Goal: Task Accomplishment & Management: Use online tool/utility

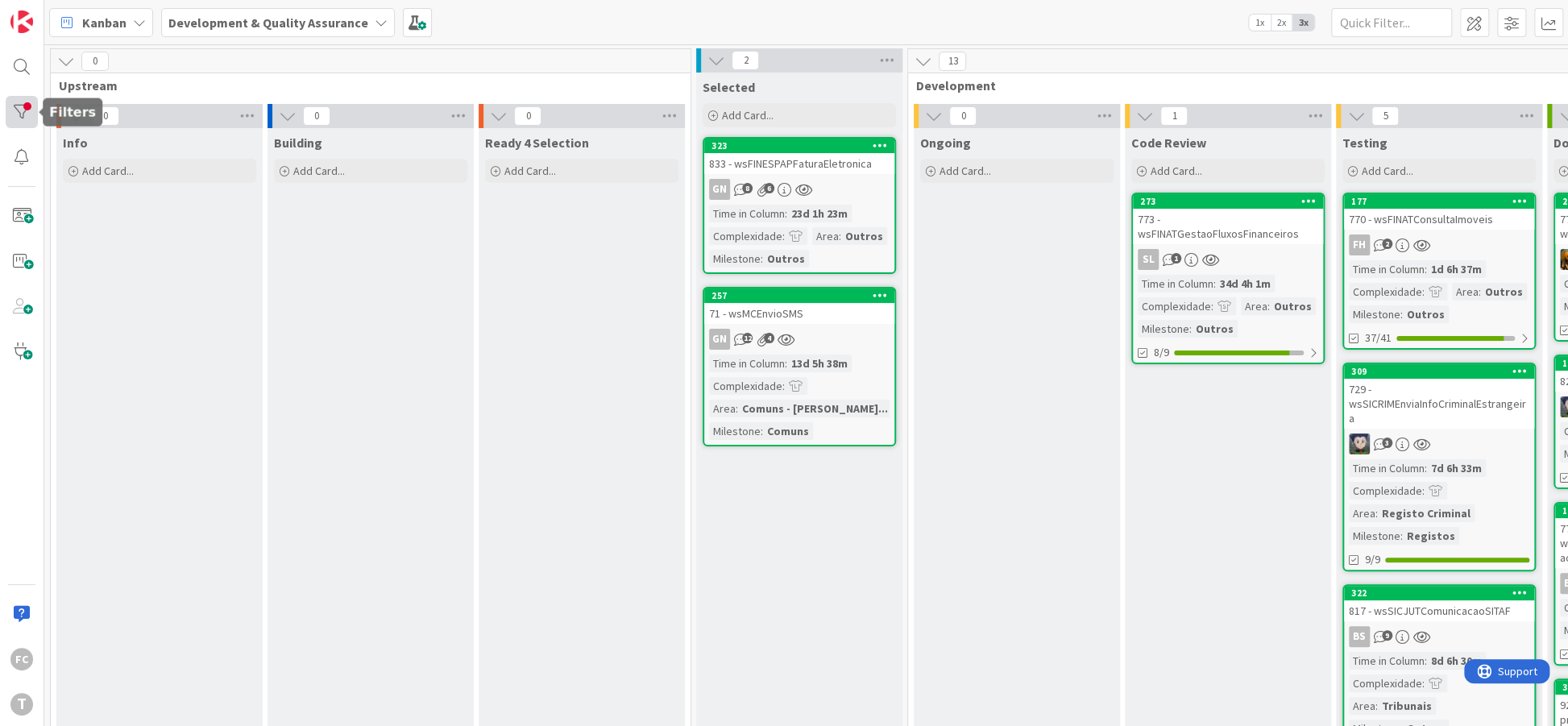
click at [21, 115] on div at bounding box center [22, 112] width 32 height 32
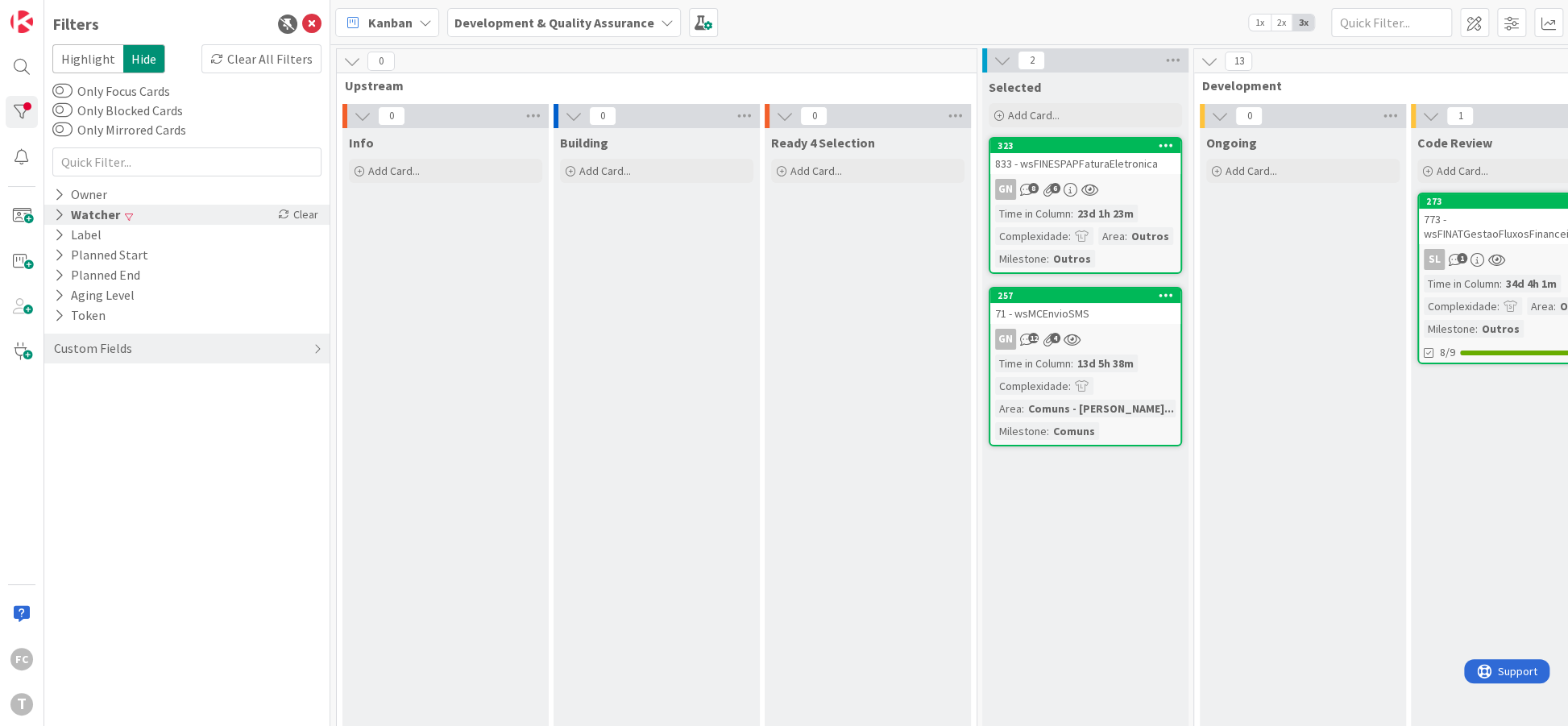
click at [62, 218] on icon at bounding box center [59, 214] width 10 height 14
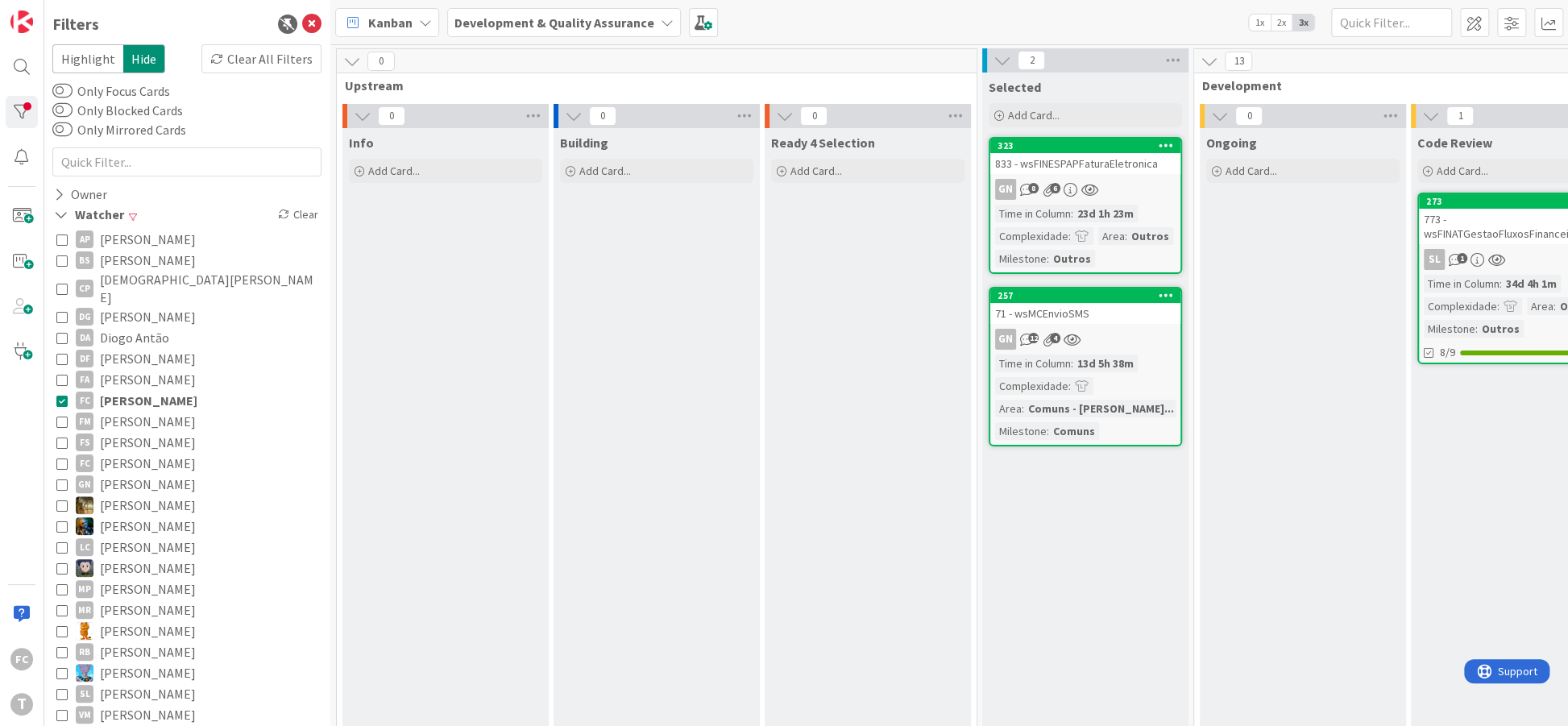
click at [56, 394] on icon at bounding box center [61, 400] width 11 height 11
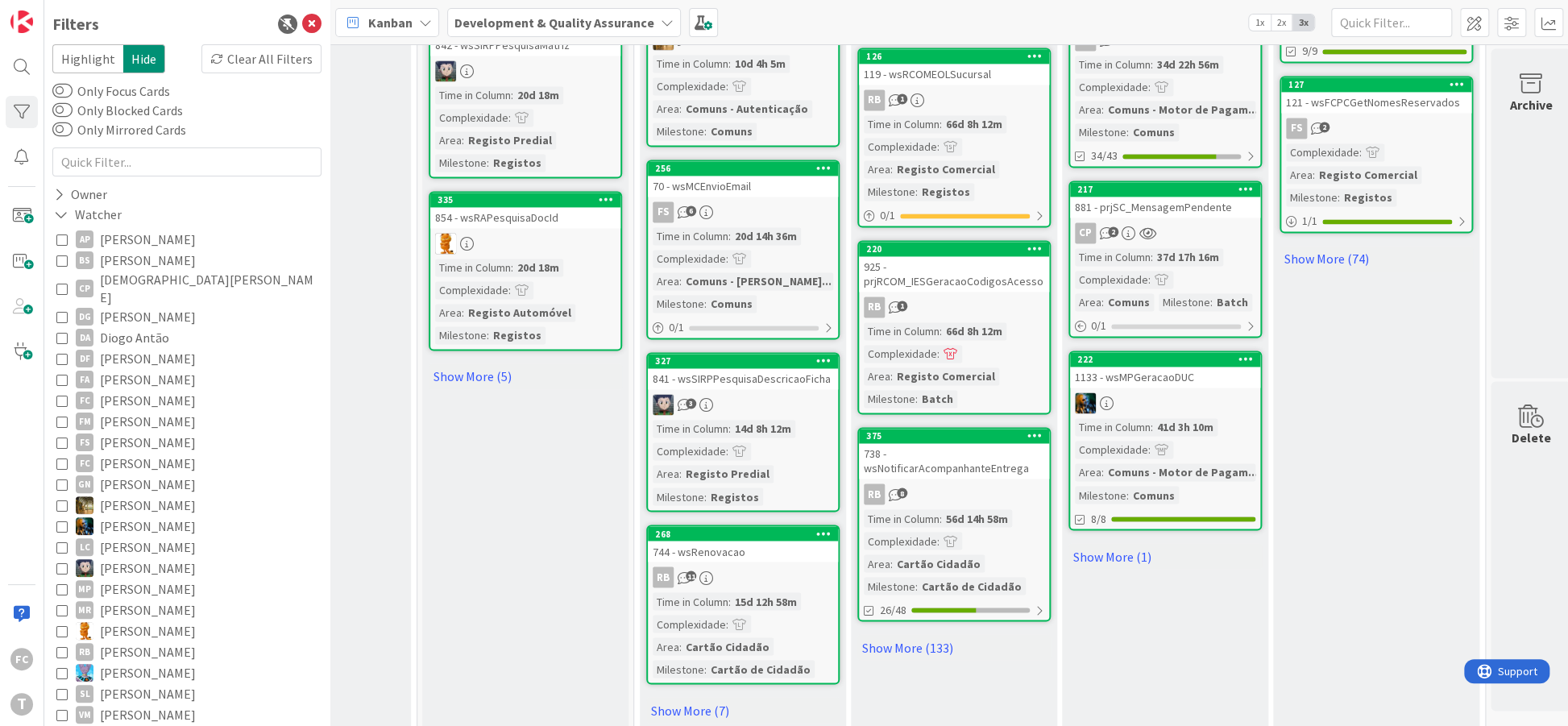
scroll to position [1518, 560]
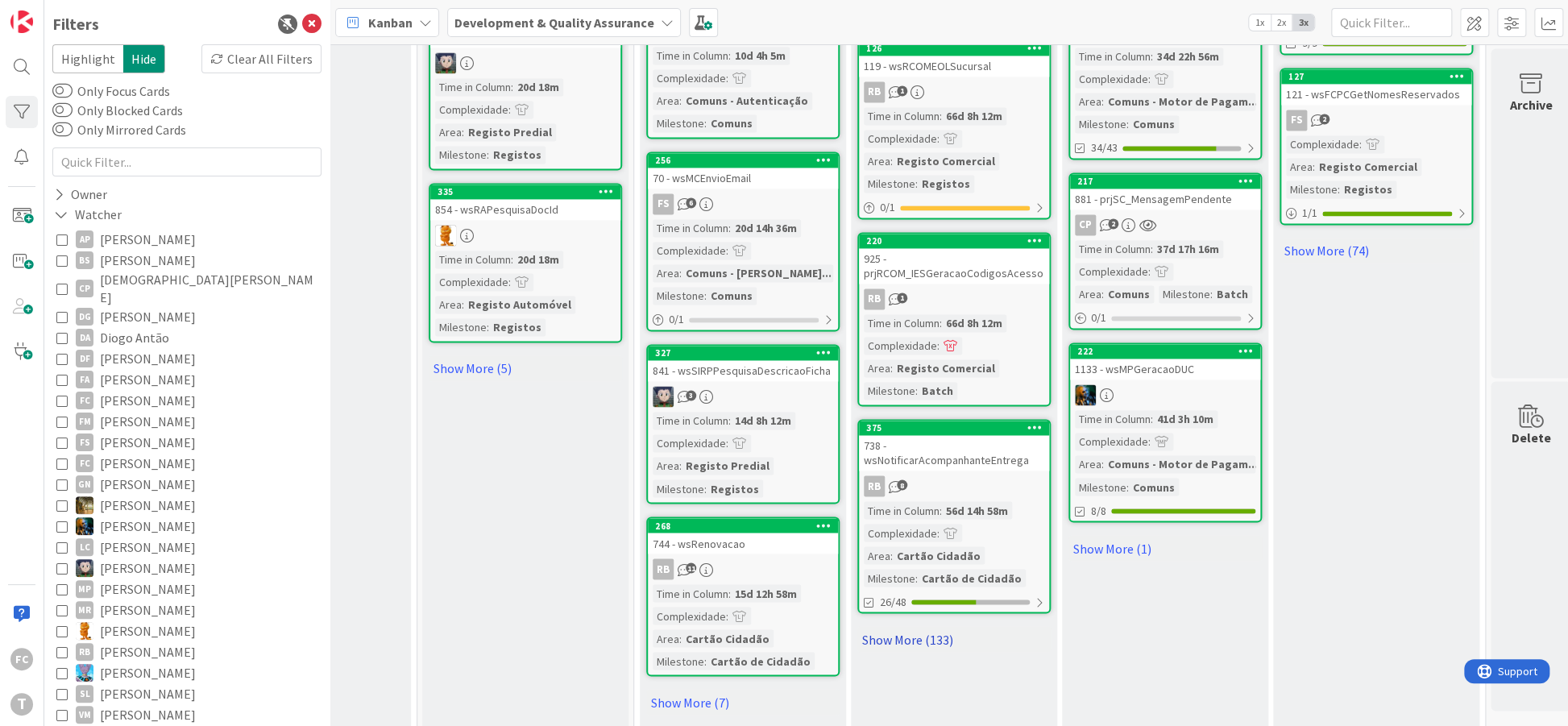
click at [946, 645] on link "Show More (133)" at bounding box center [953, 638] width 193 height 26
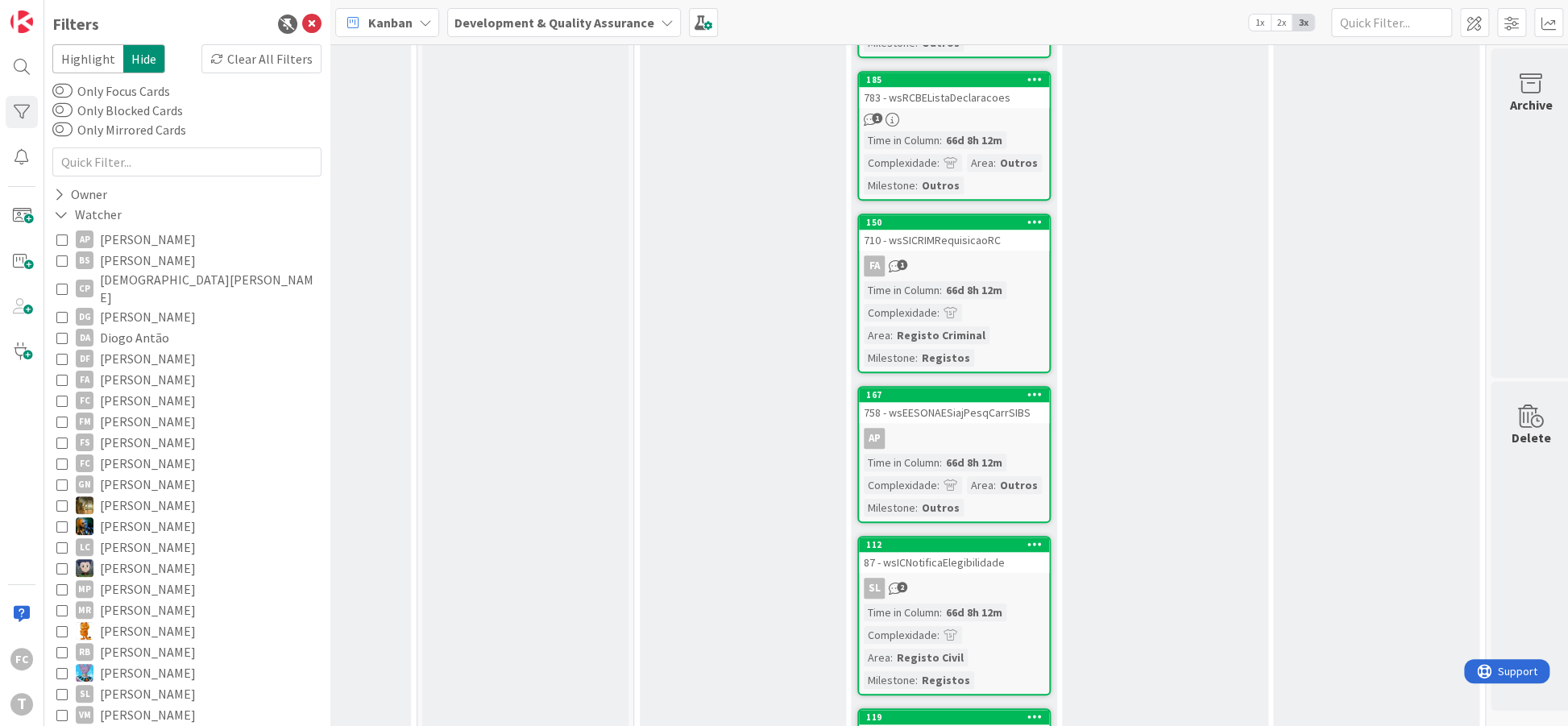
scroll to position [16405, 560]
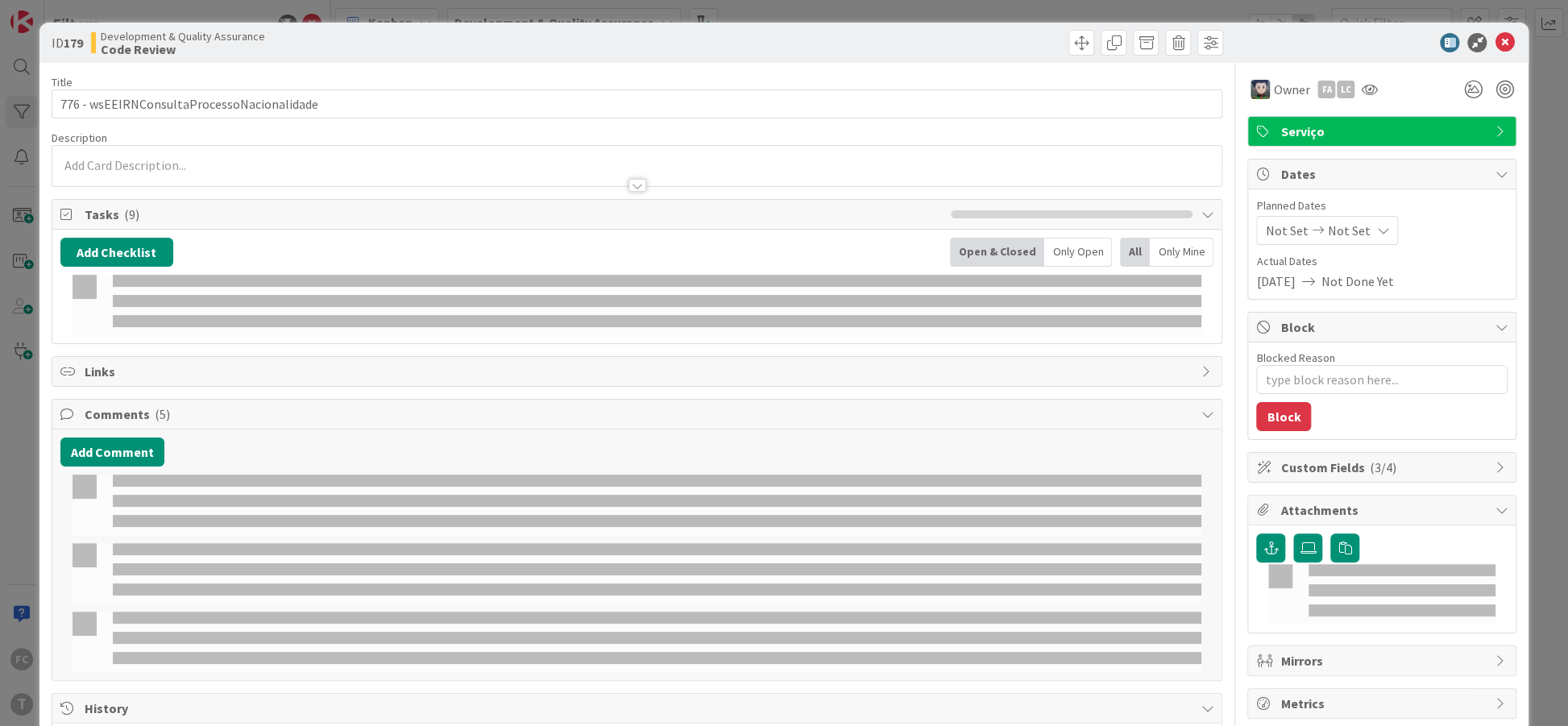
type textarea "x"
select select "java"
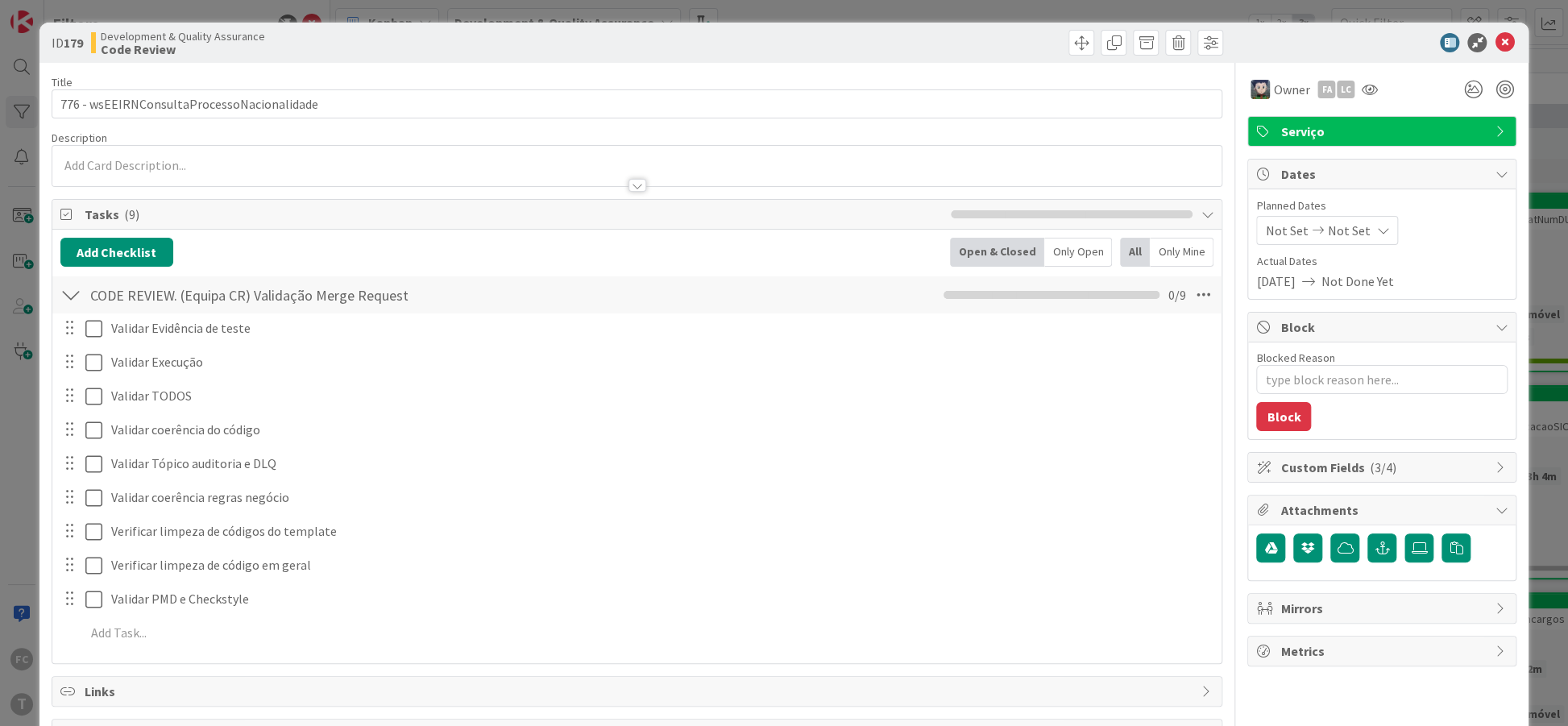
type textarea "x"
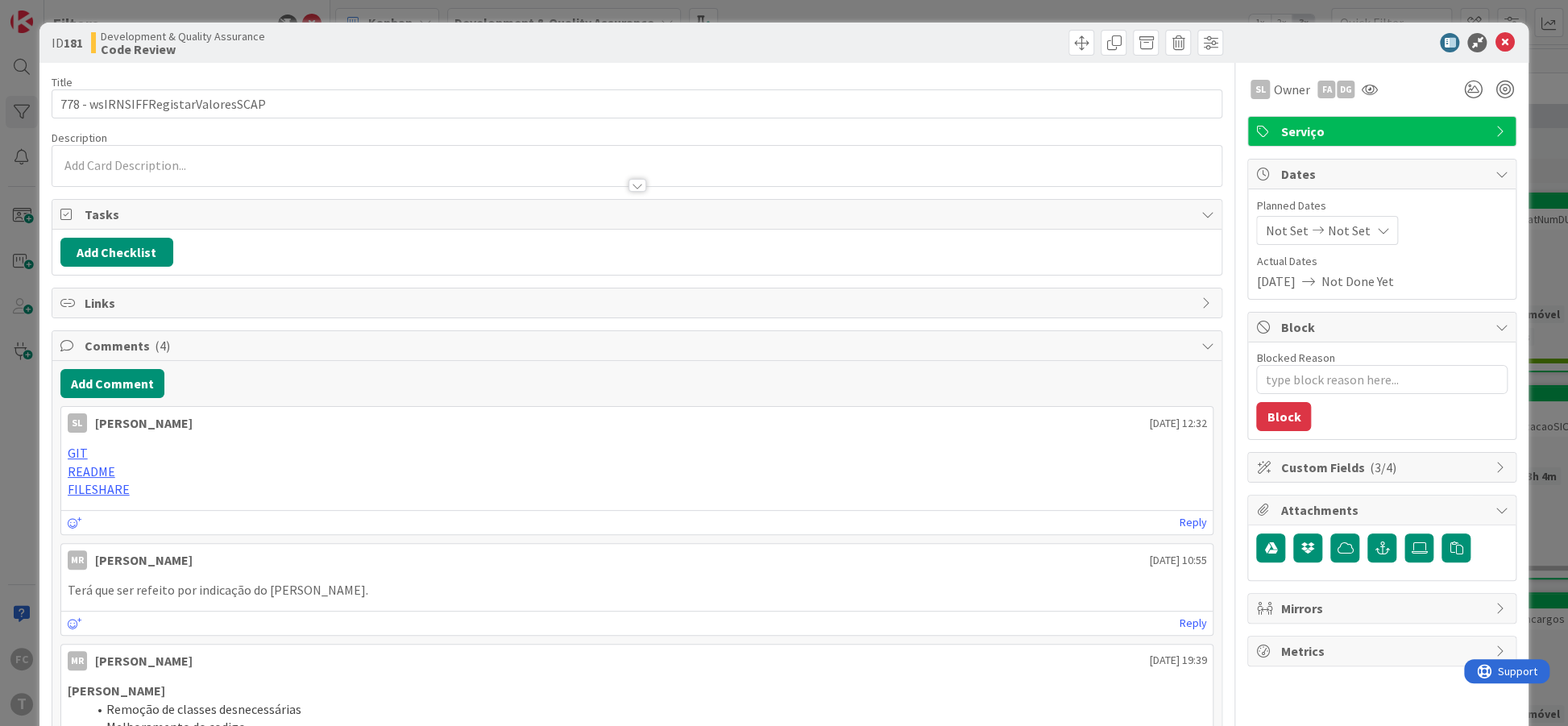
type textarea "x"
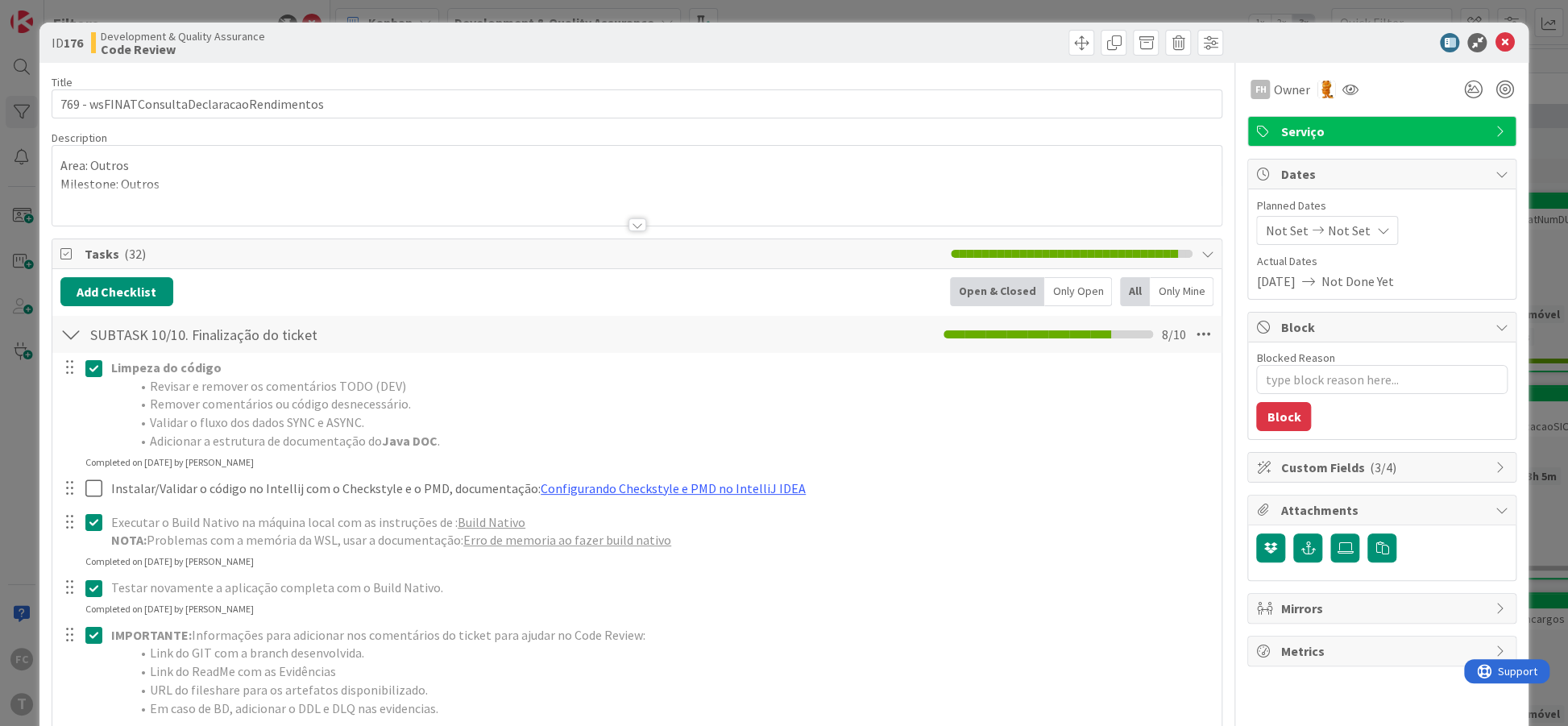
type textarea "x"
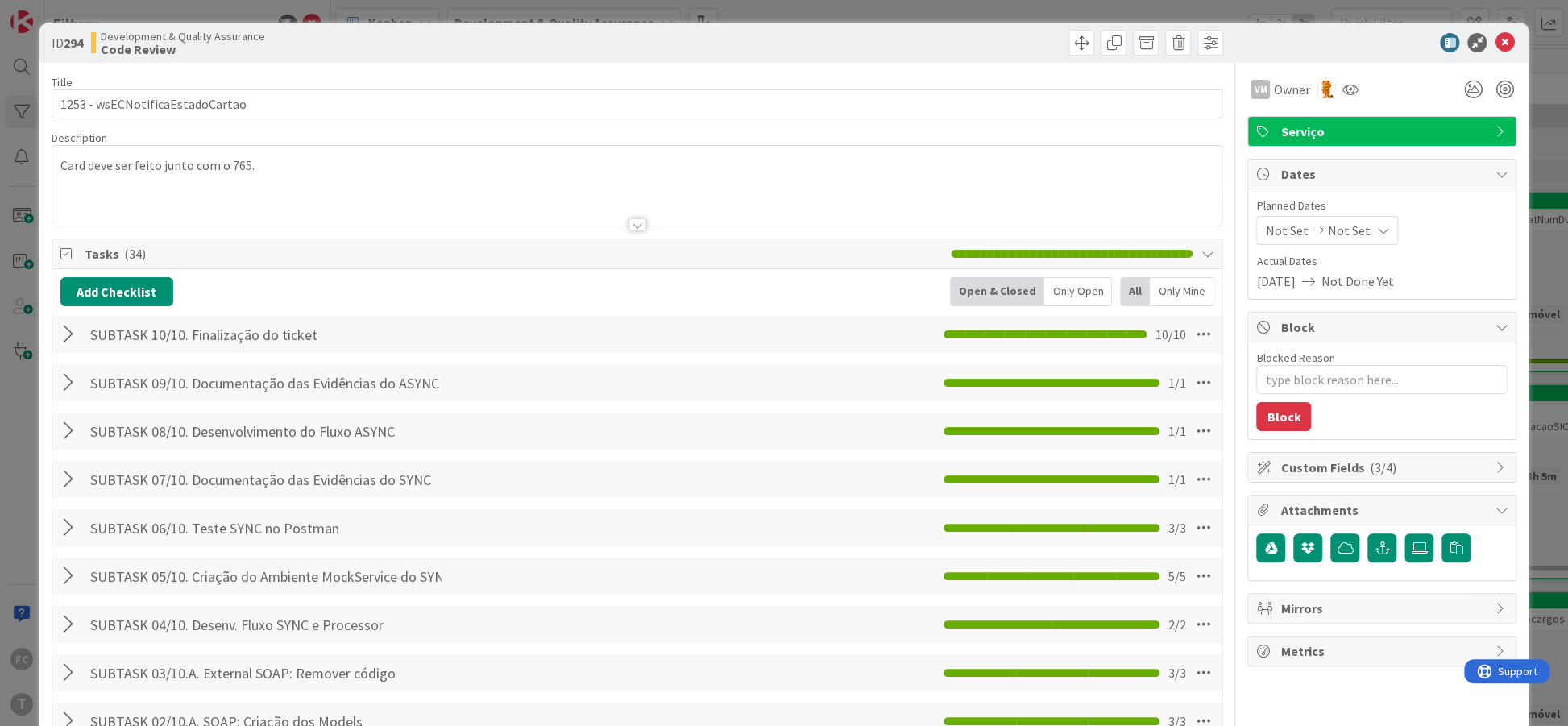
type textarea "x"
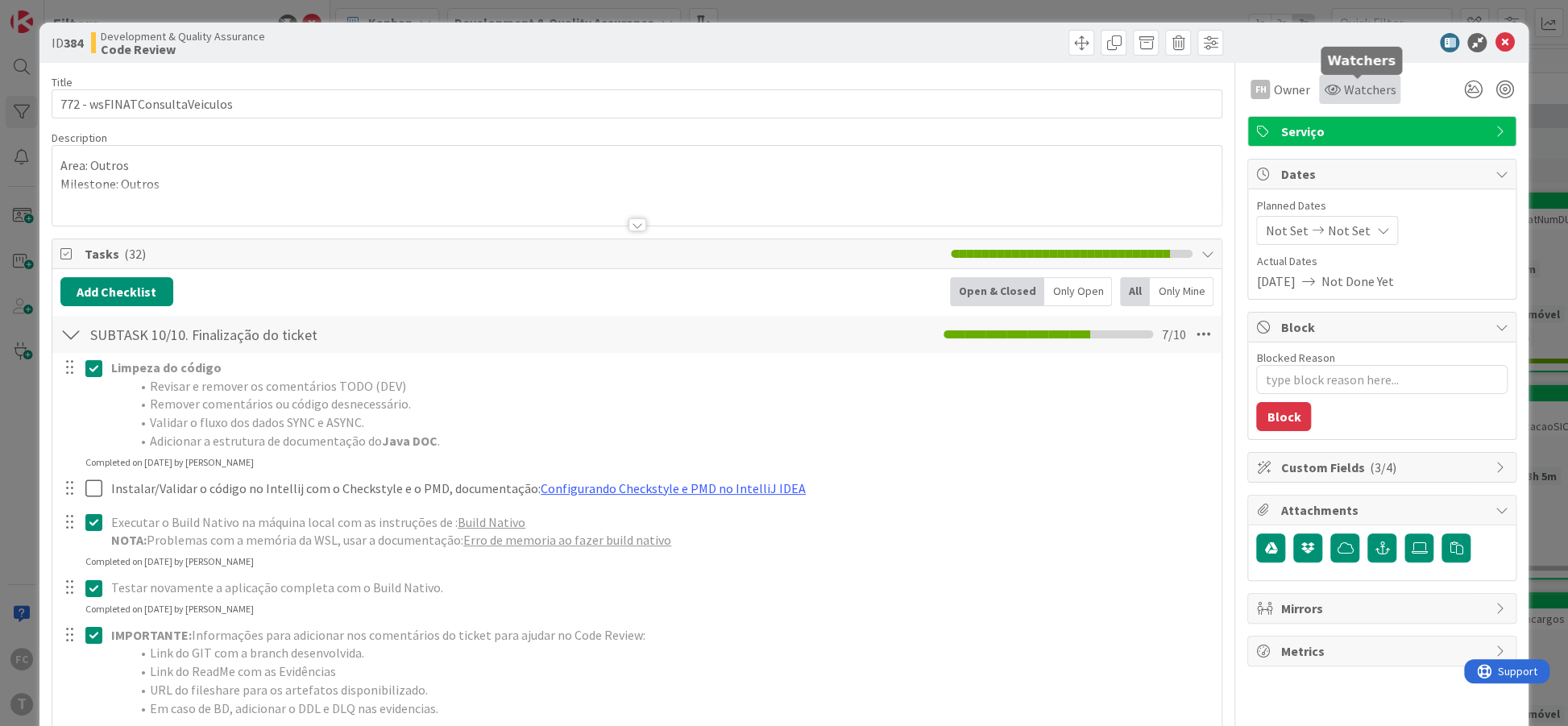
click at [1376, 88] on span "Watchers" at bounding box center [1369, 89] width 53 height 20
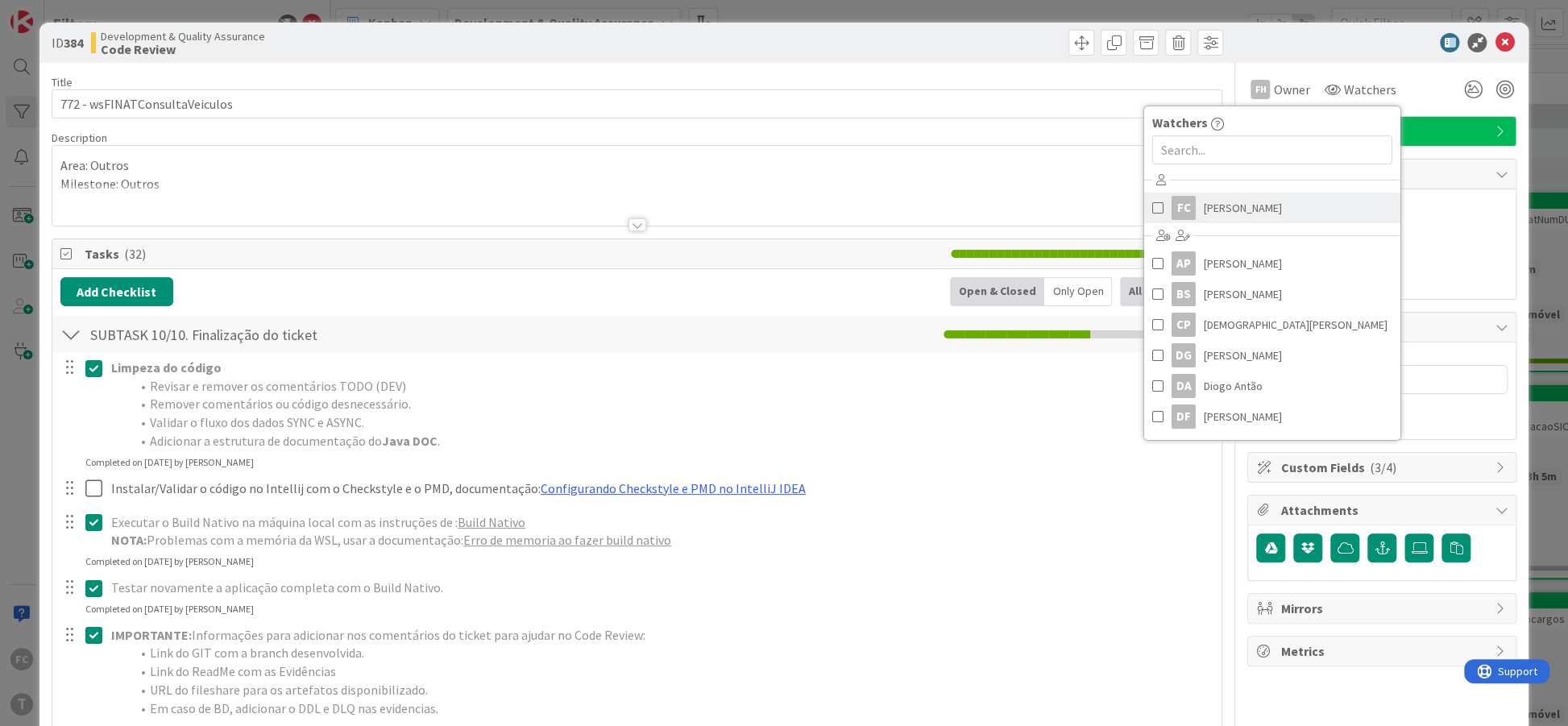
click at [1277, 213] on link "FC Filipe Carvalho" at bounding box center [1271, 207] width 256 height 31
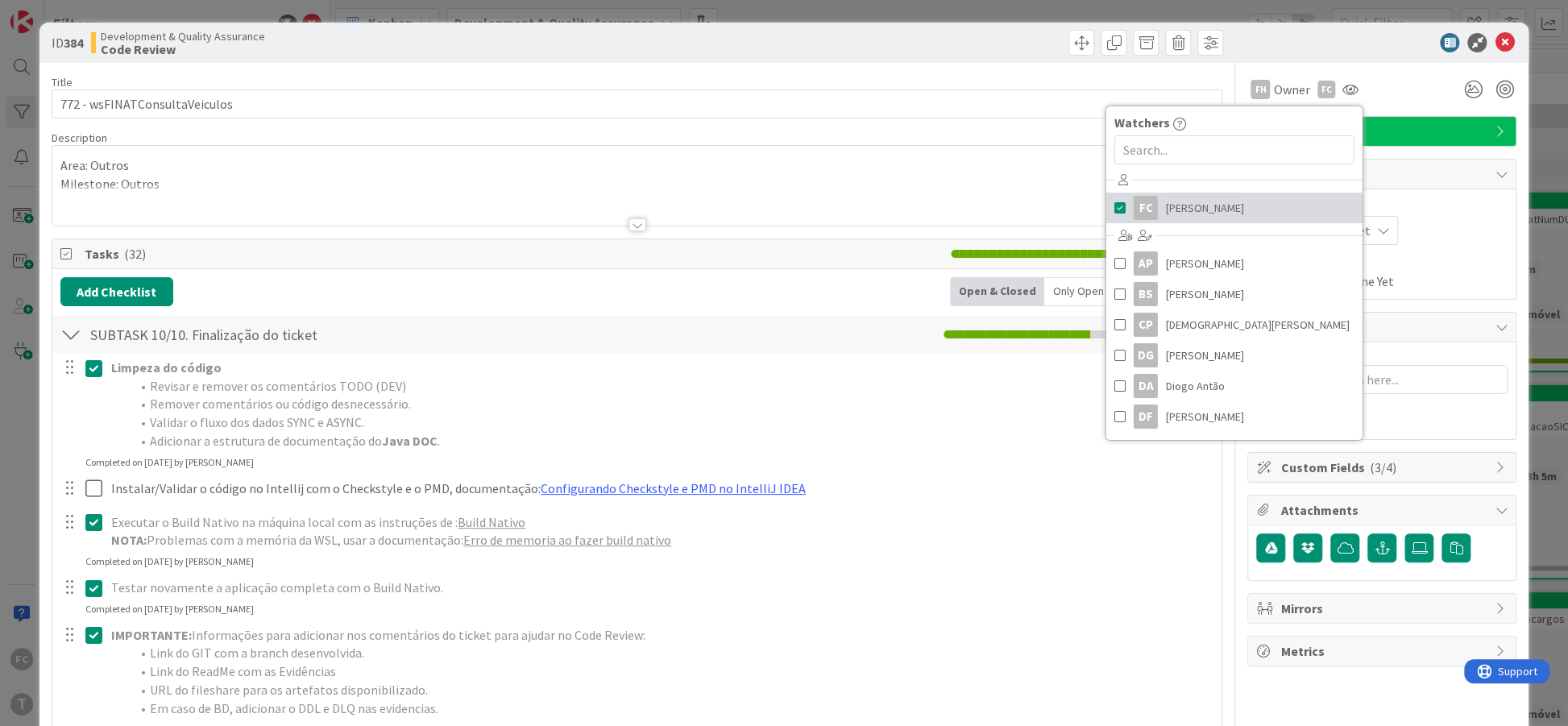
type textarea "x"
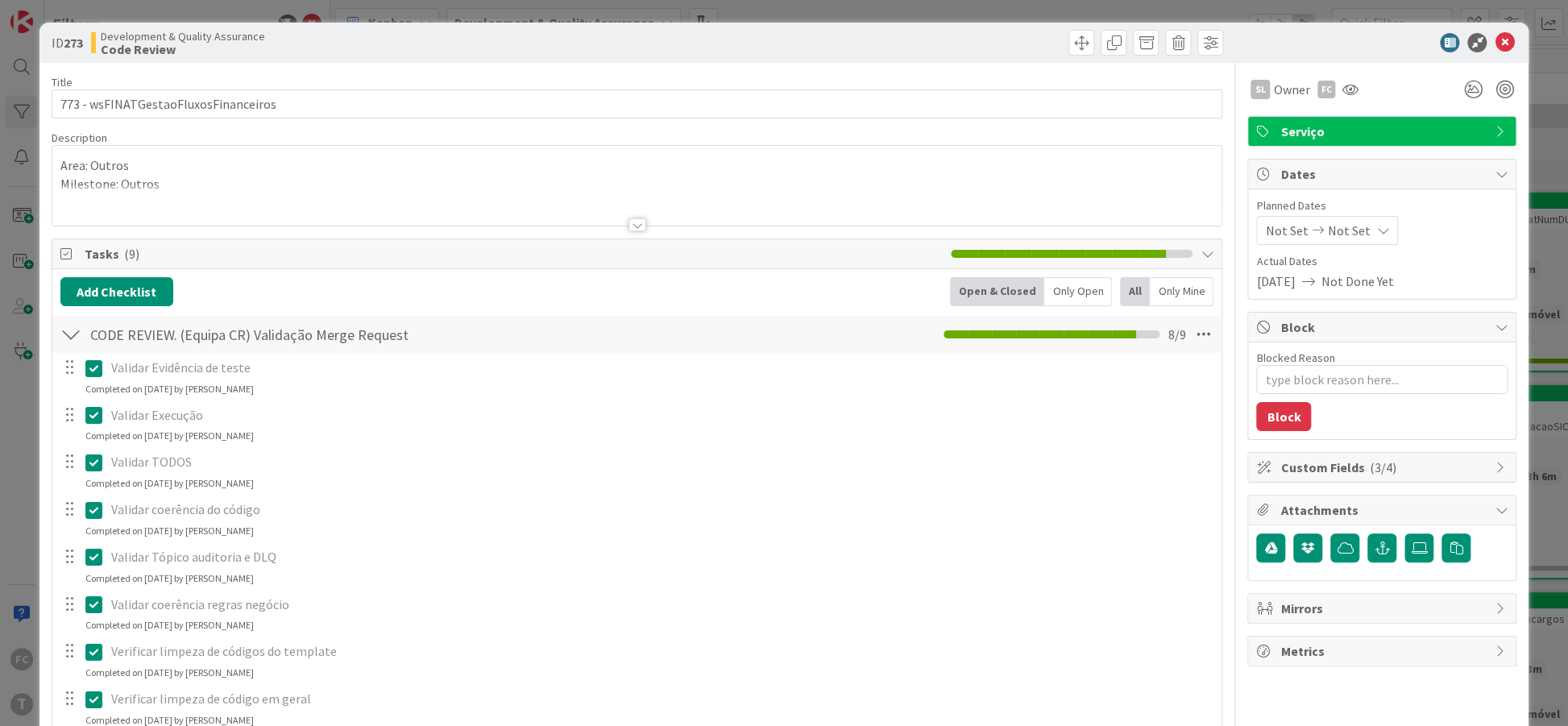
type textarea "x"
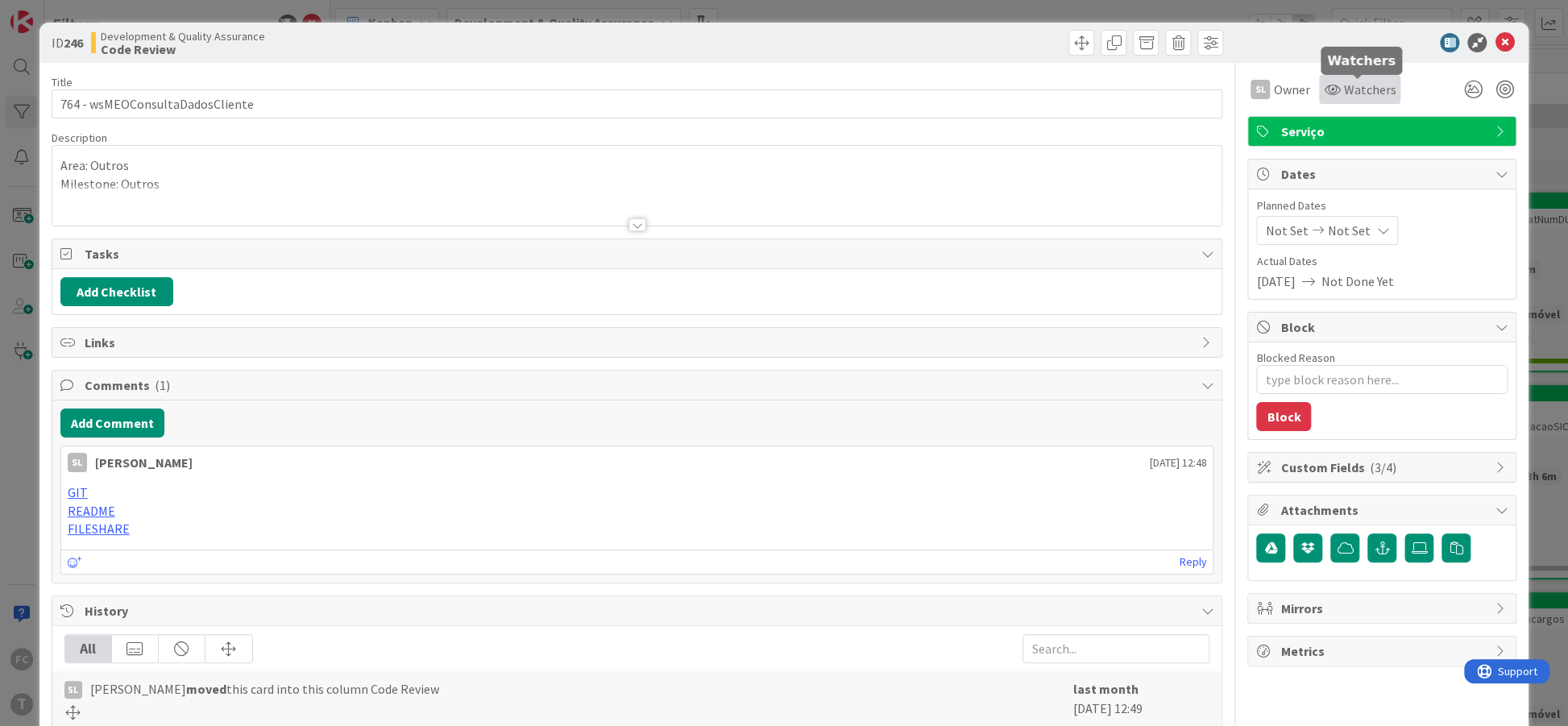
click at [1371, 85] on span "Watchers" at bounding box center [1369, 89] width 53 height 20
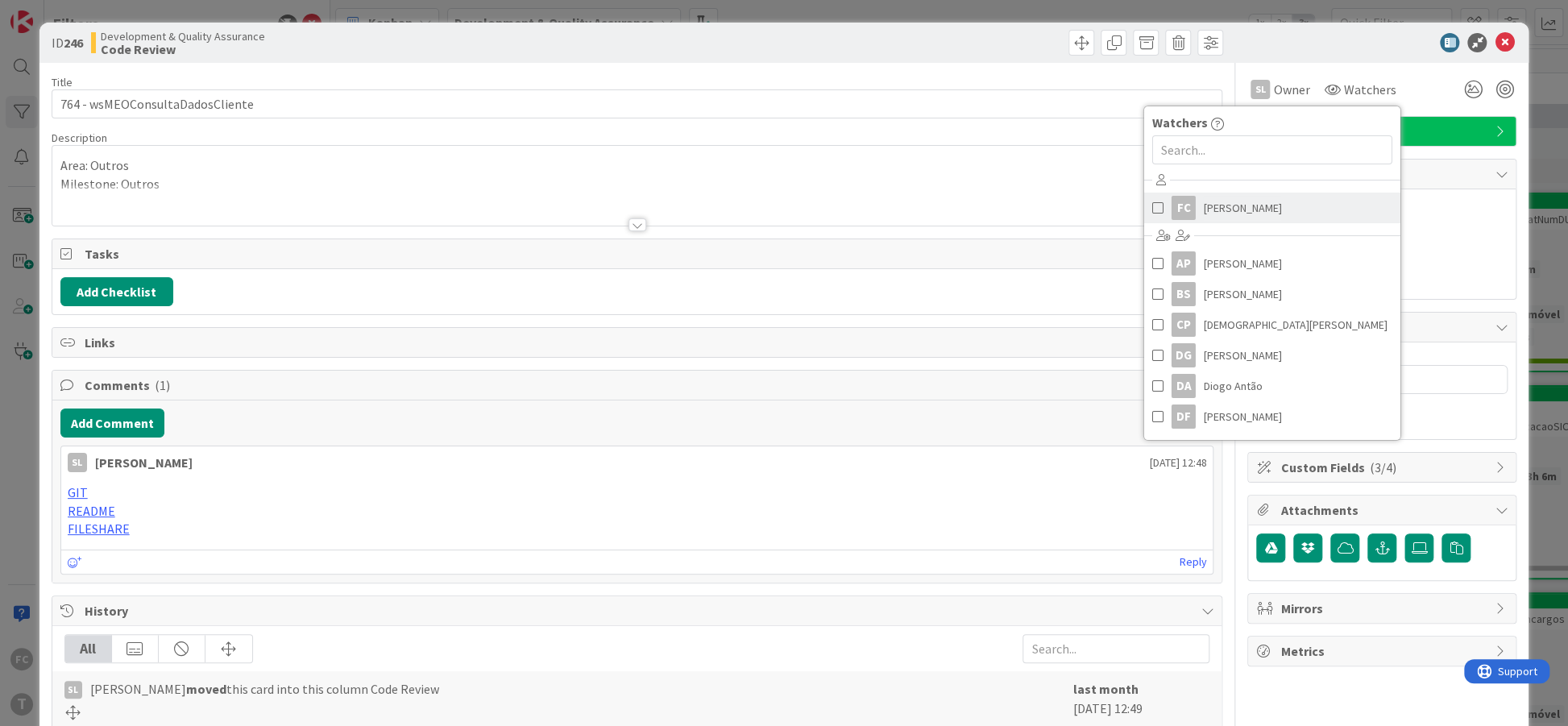
click at [1237, 211] on span "[PERSON_NAME]" at bounding box center [1242, 207] width 78 height 24
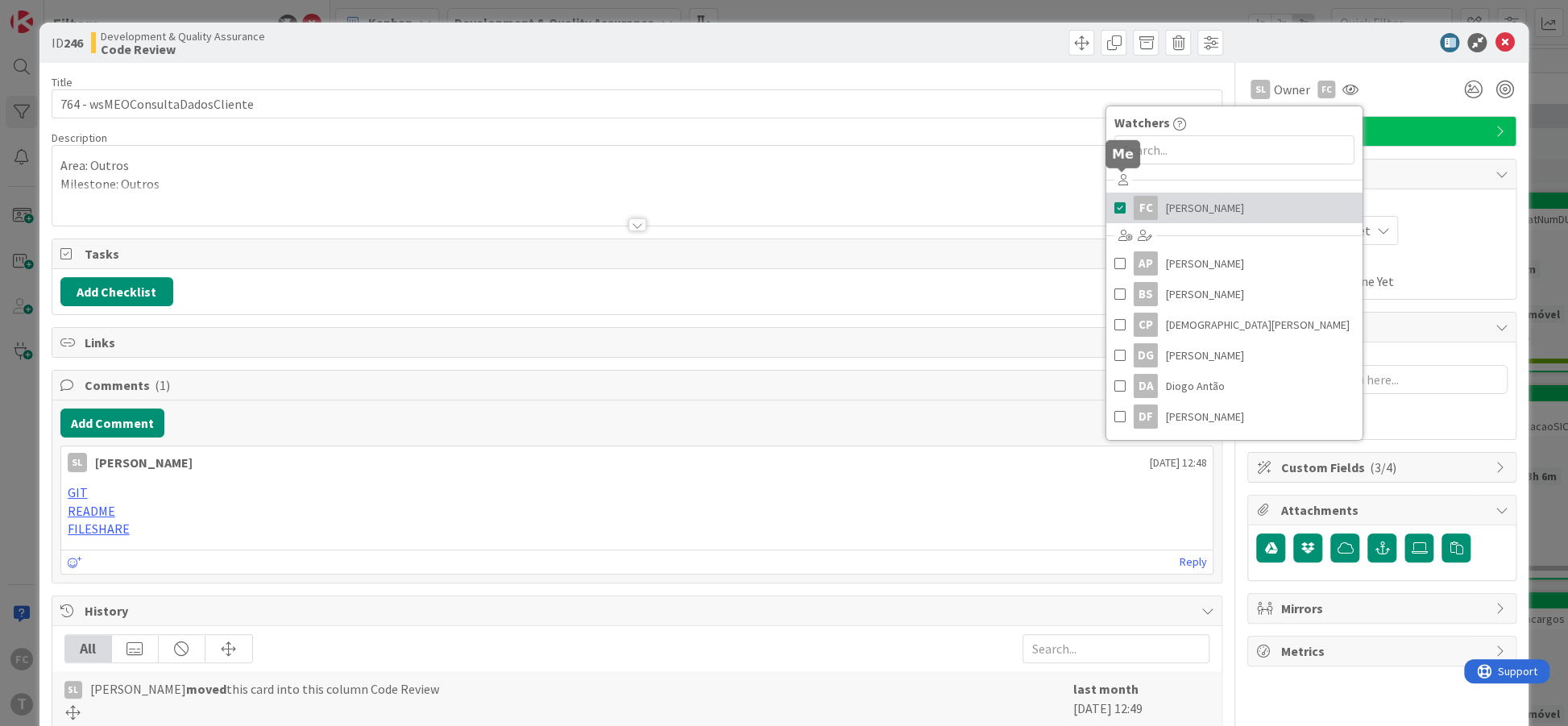
type textarea "x"
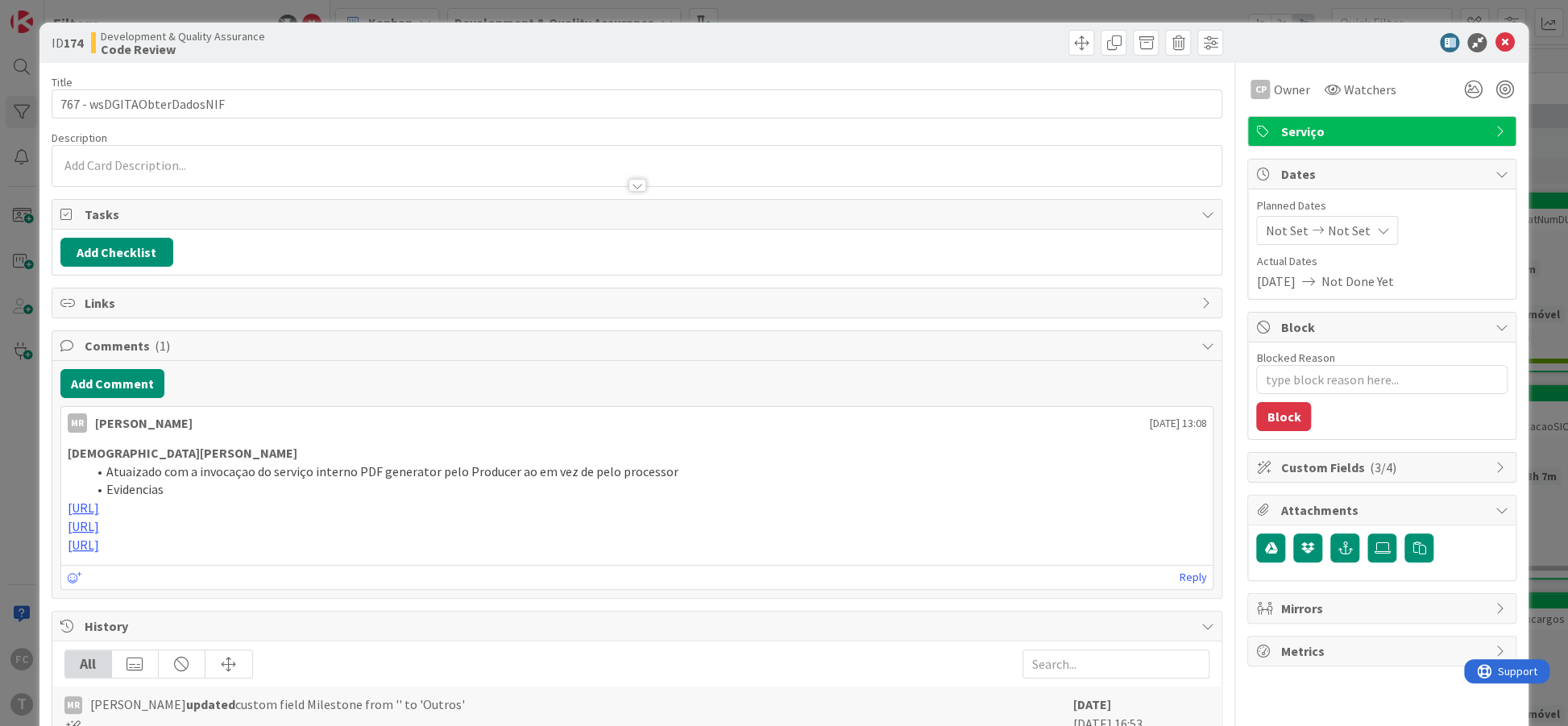
type textarea "x"
click at [1500, 38] on icon at bounding box center [1503, 43] width 20 height 20
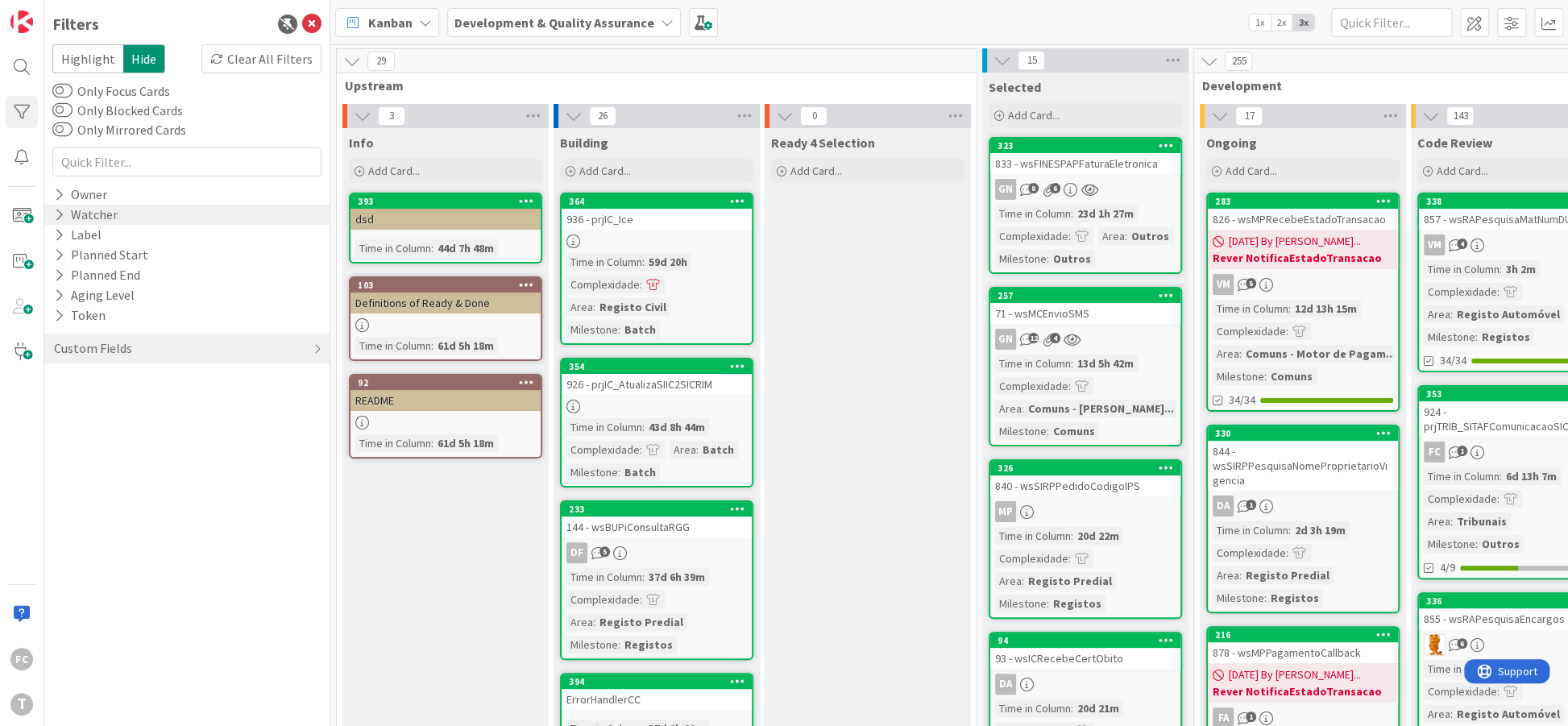
click at [60, 215] on icon at bounding box center [59, 214] width 10 height 14
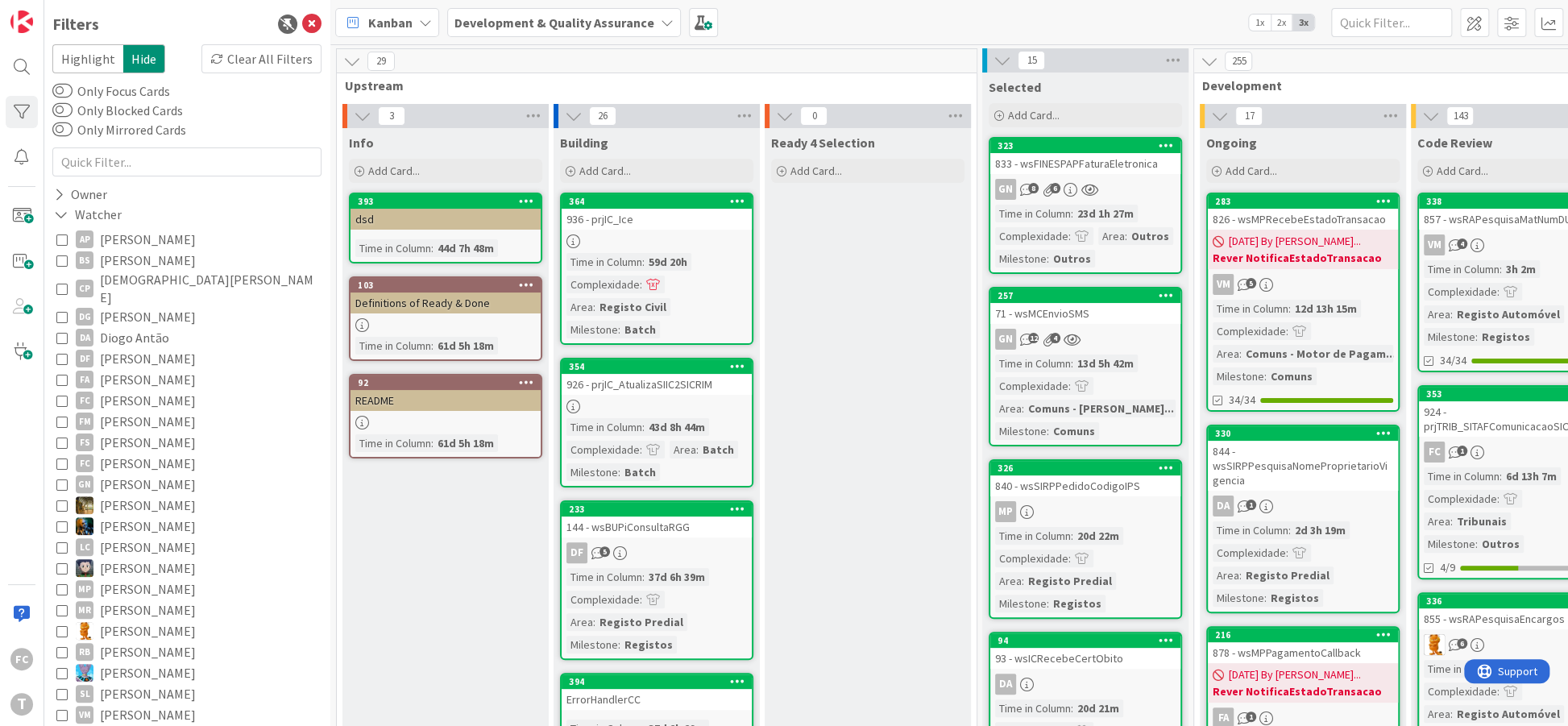
click at [66, 394] on icon at bounding box center [61, 400] width 11 height 11
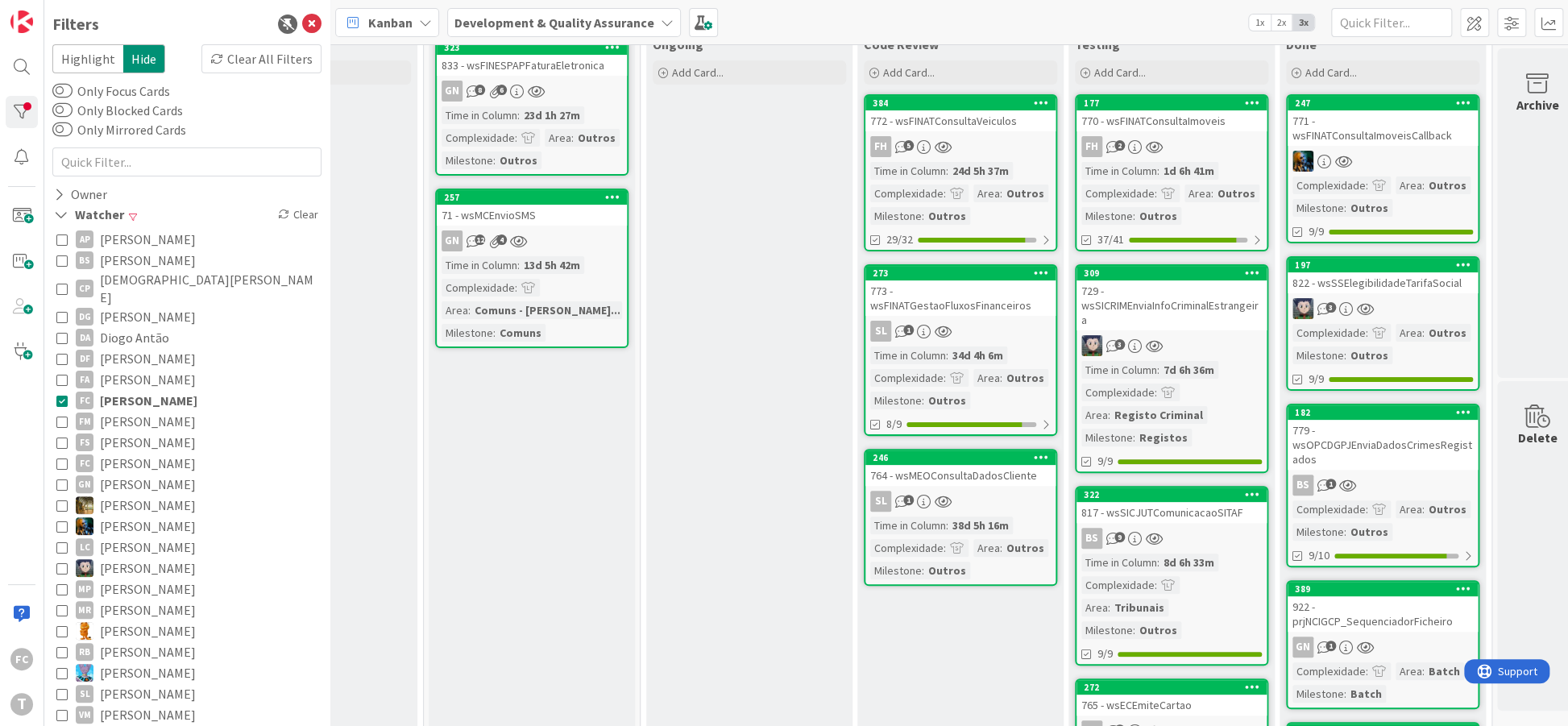
scroll to position [196, 554]
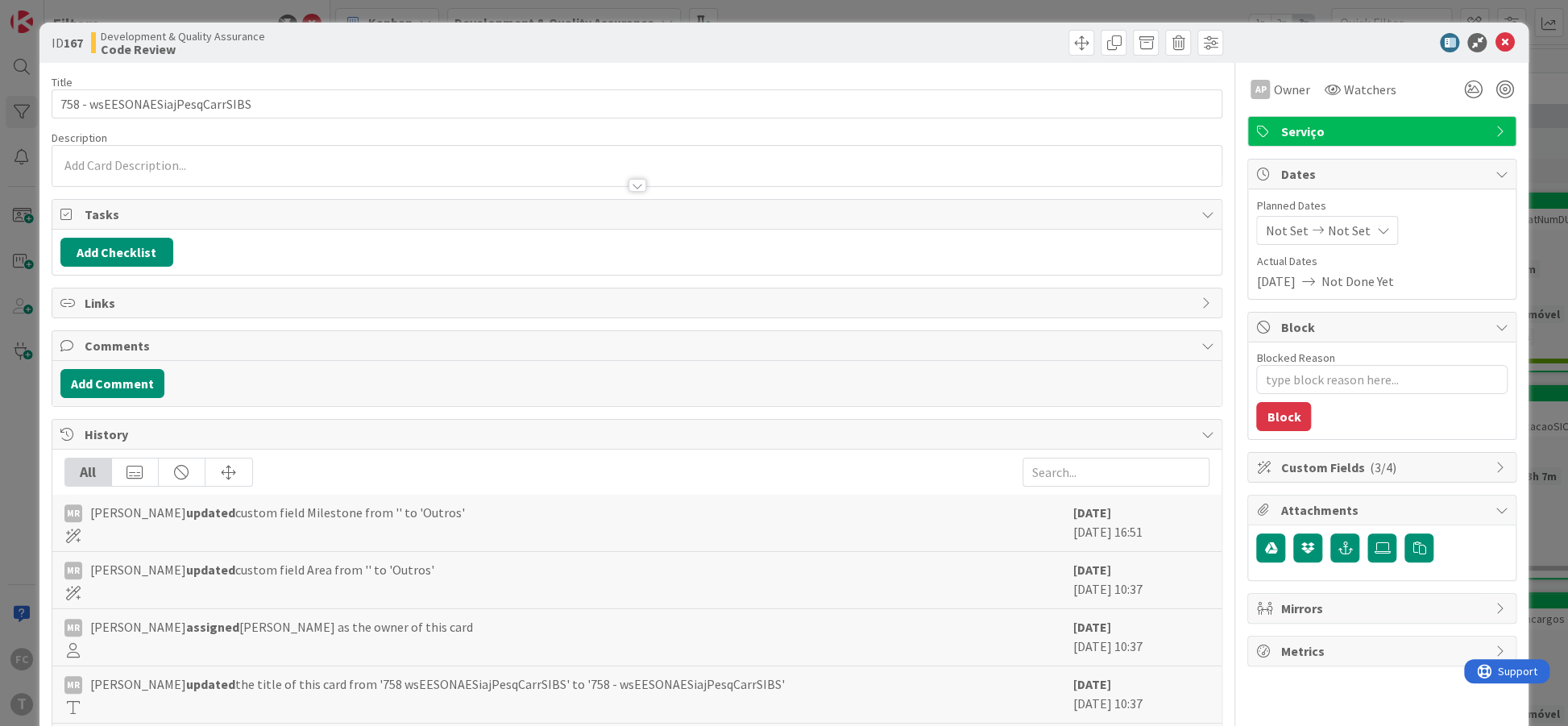
type textarea "x"
click at [1507, 42] on icon at bounding box center [1503, 43] width 20 height 20
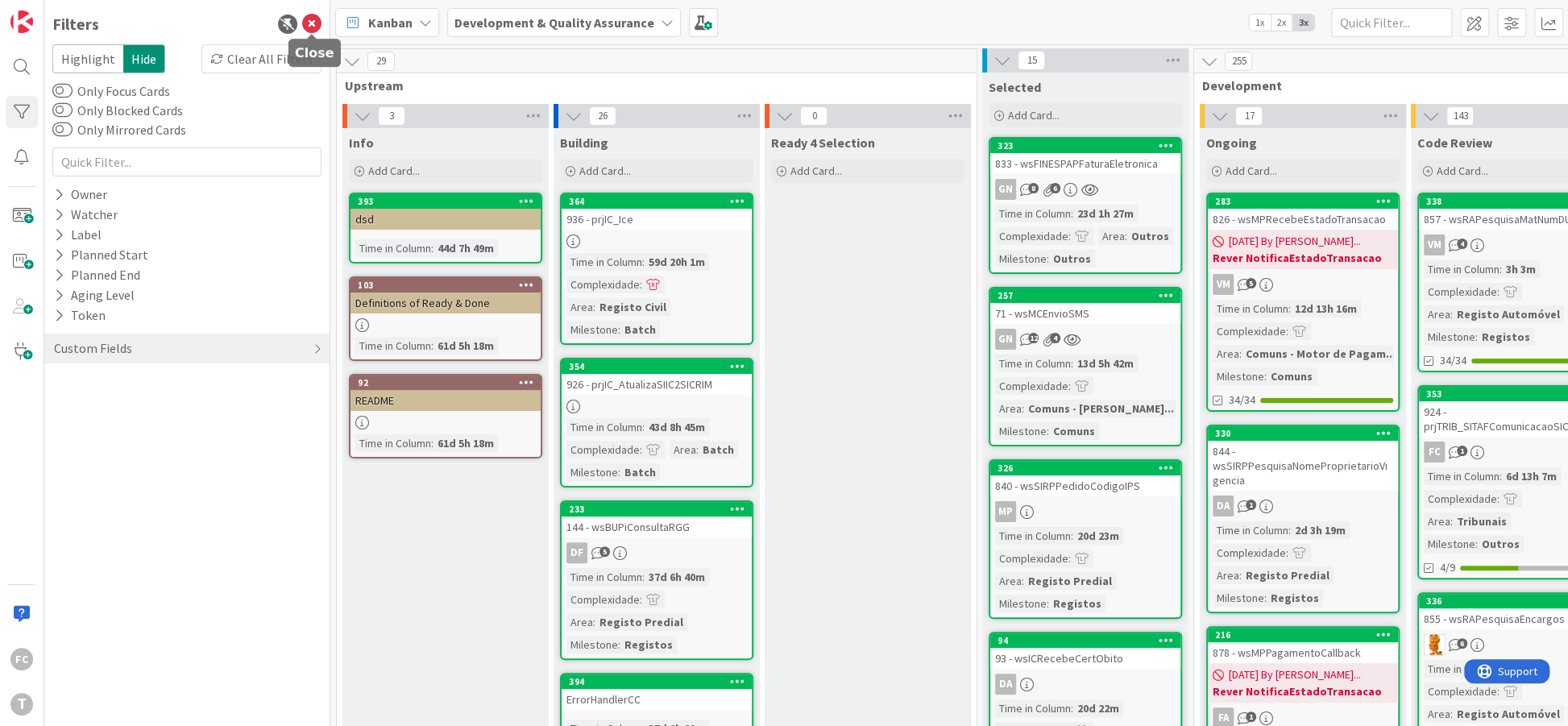
click at [312, 27] on icon at bounding box center [311, 24] width 20 height 20
